Goal: Information Seeking & Learning: Understand process/instructions

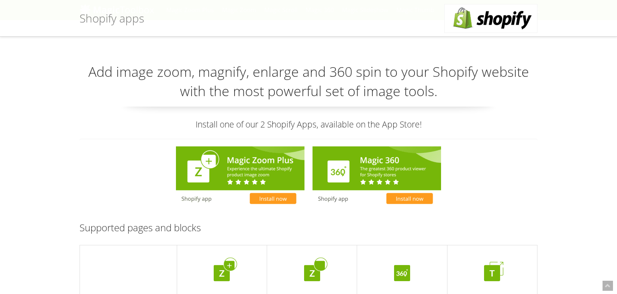
scroll to position [170, 0]
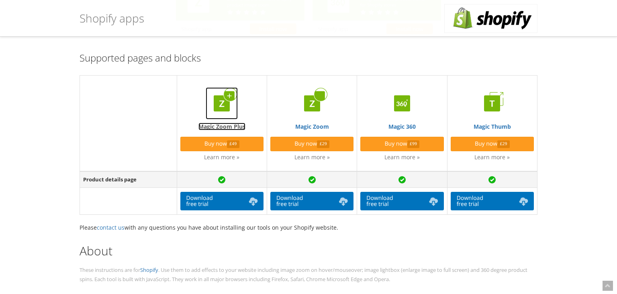
click at [213, 90] on img at bounding box center [222, 103] width 32 height 32
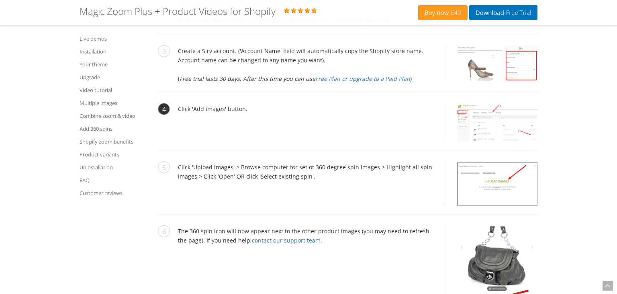
scroll to position [3989, 0]
click at [354, 25] on strong "Dashboard > Apps > Magic Zoom Plus > Click 'Settings' > Click '360 spins' tab" at bounding box center [284, 21] width 212 height 8
copy li "Dashboard > Apps > Magic Zoom Plus > Click 'Settings' > Click '360 spins' tab"
